Goal: Task Accomplishment & Management: Manage account settings

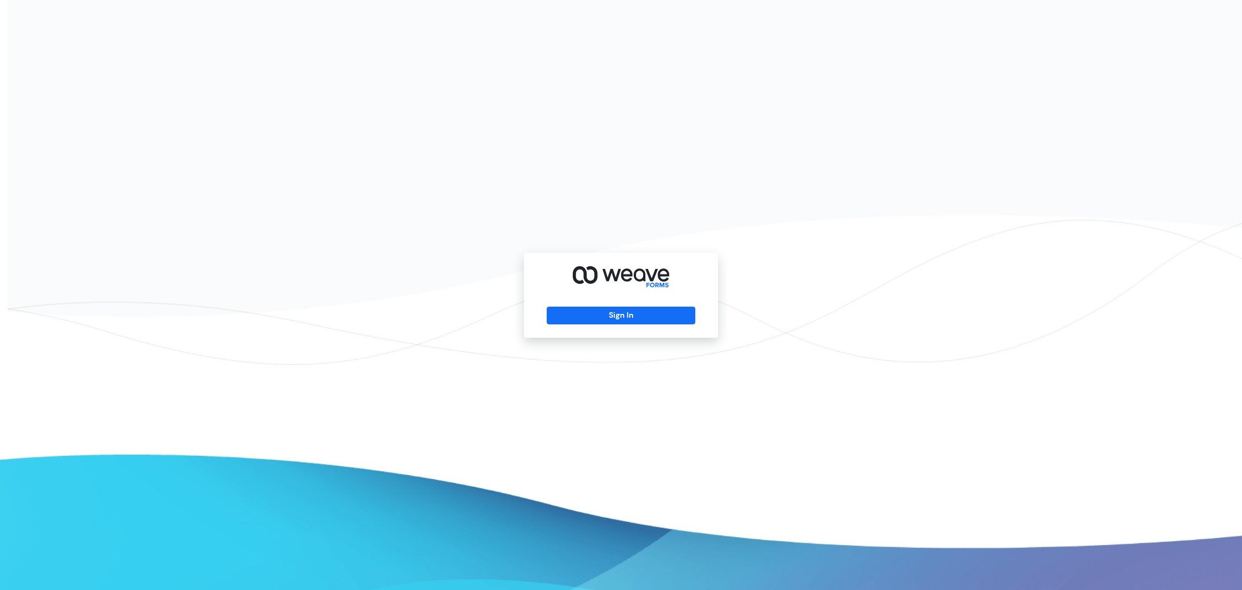
drag, startPoint x: 734, startPoint y: 274, endPoint x: 675, endPoint y: 293, distance: 62.6
click at [733, 274] on div "Sign In" at bounding box center [621, 295] width 1242 height 590
click at [656, 296] on div "Sign In" at bounding box center [621, 295] width 194 height 85
click at [661, 305] on div "Sign In" at bounding box center [621, 295] width 194 height 85
click at [660, 314] on button "Sign In" at bounding box center [621, 316] width 148 height 18
